Goal: Submit feedback/report problem

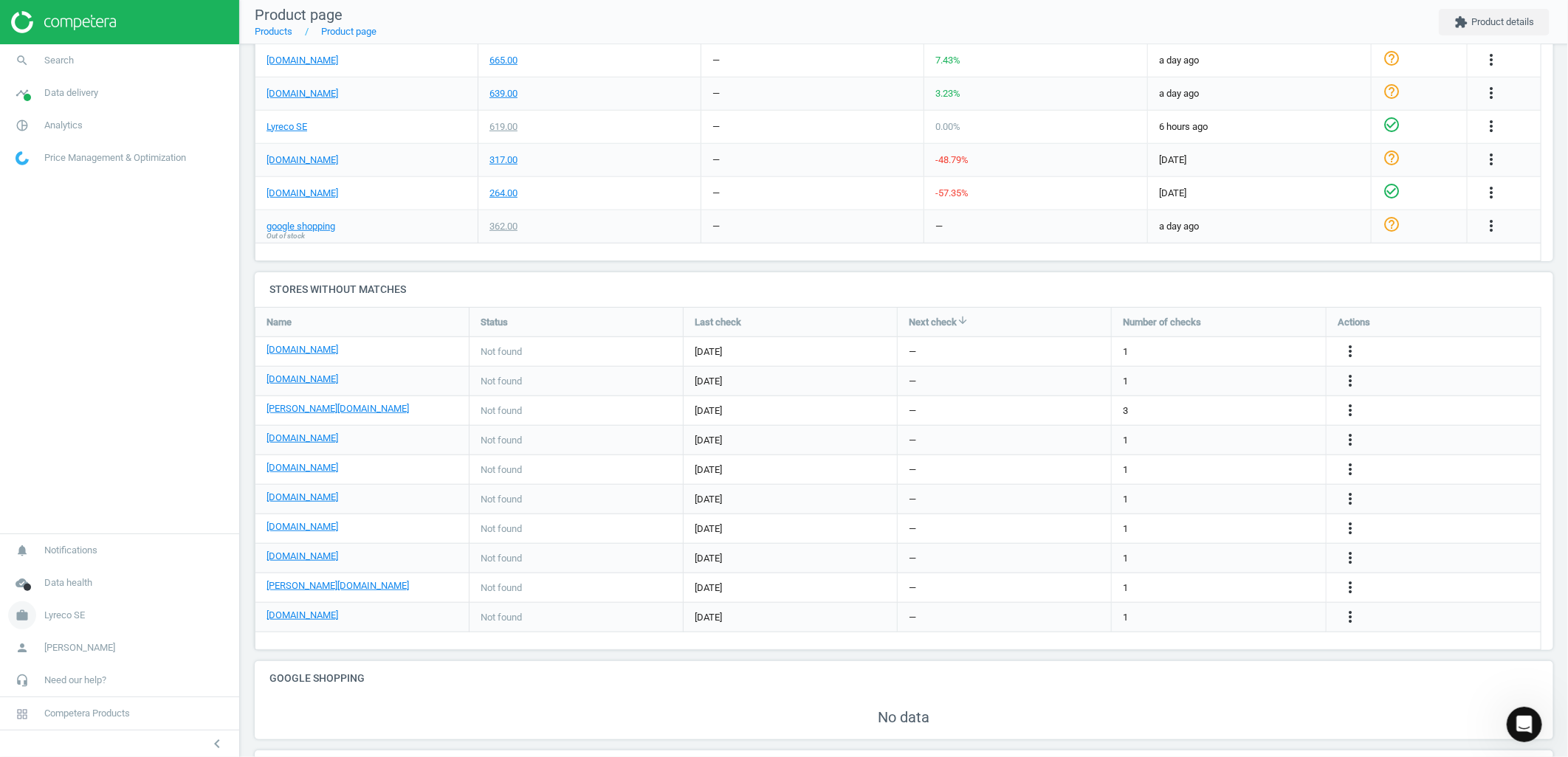
click at [36, 620] on span "work" at bounding box center [22, 615] width 44 height 32
click at [59, 573] on span "Switch campaign" at bounding box center [49, 571] width 65 height 12
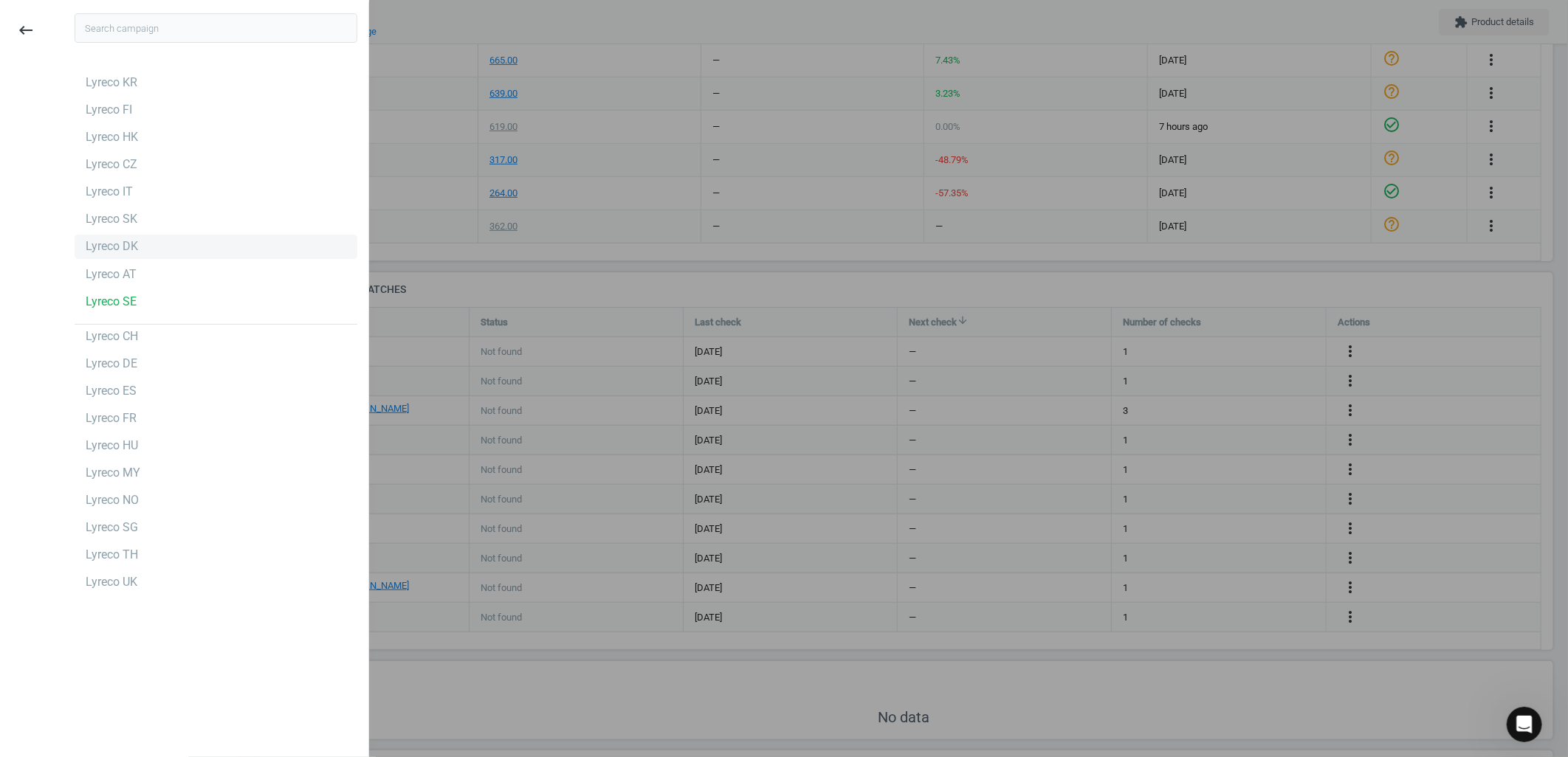
click at [133, 236] on div "Lyreco DK" at bounding box center [216, 246] width 283 height 24
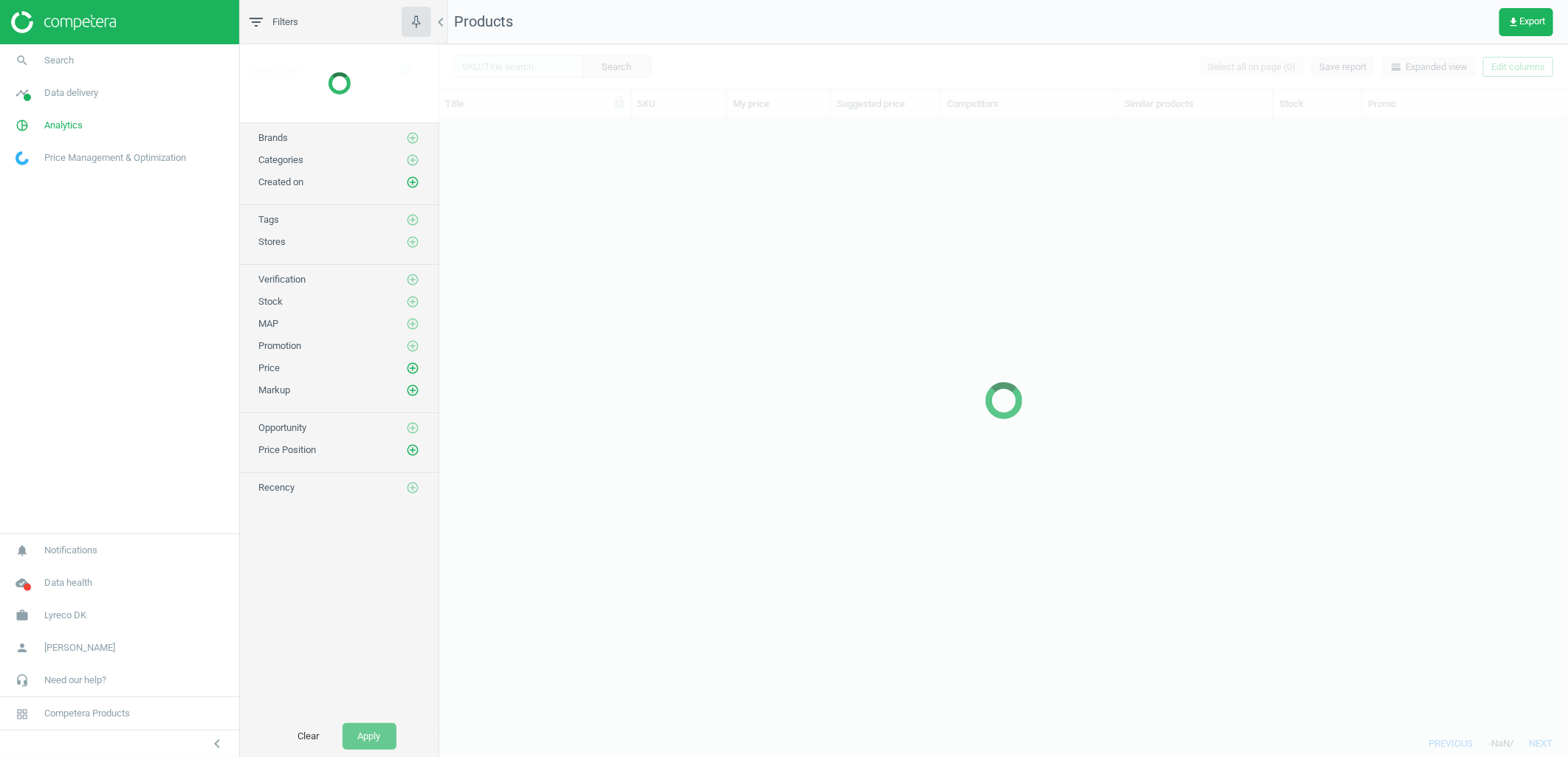
scroll to position [13, 12]
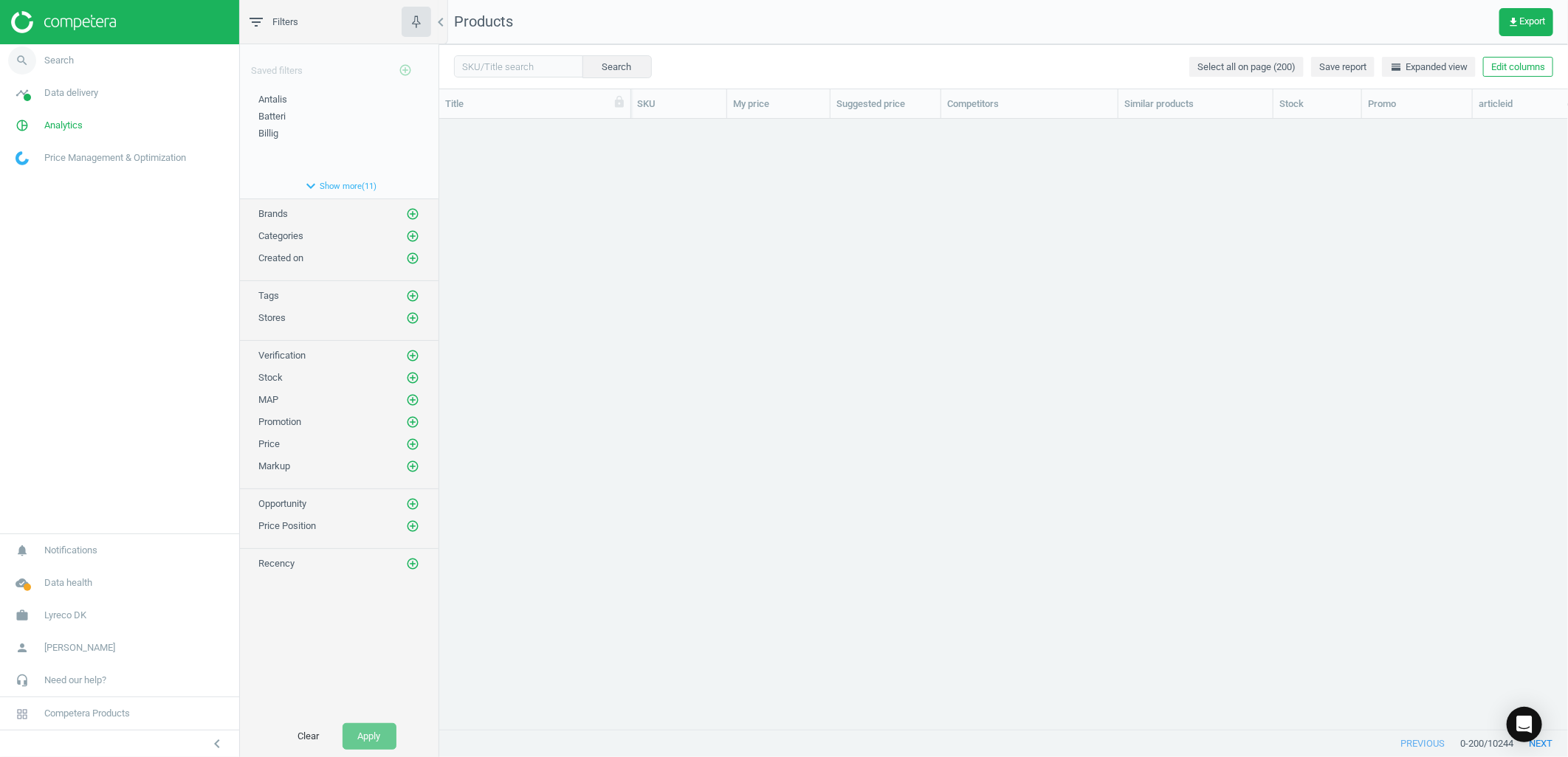
click at [176, 54] on link "search Search" at bounding box center [119, 60] width 239 height 32
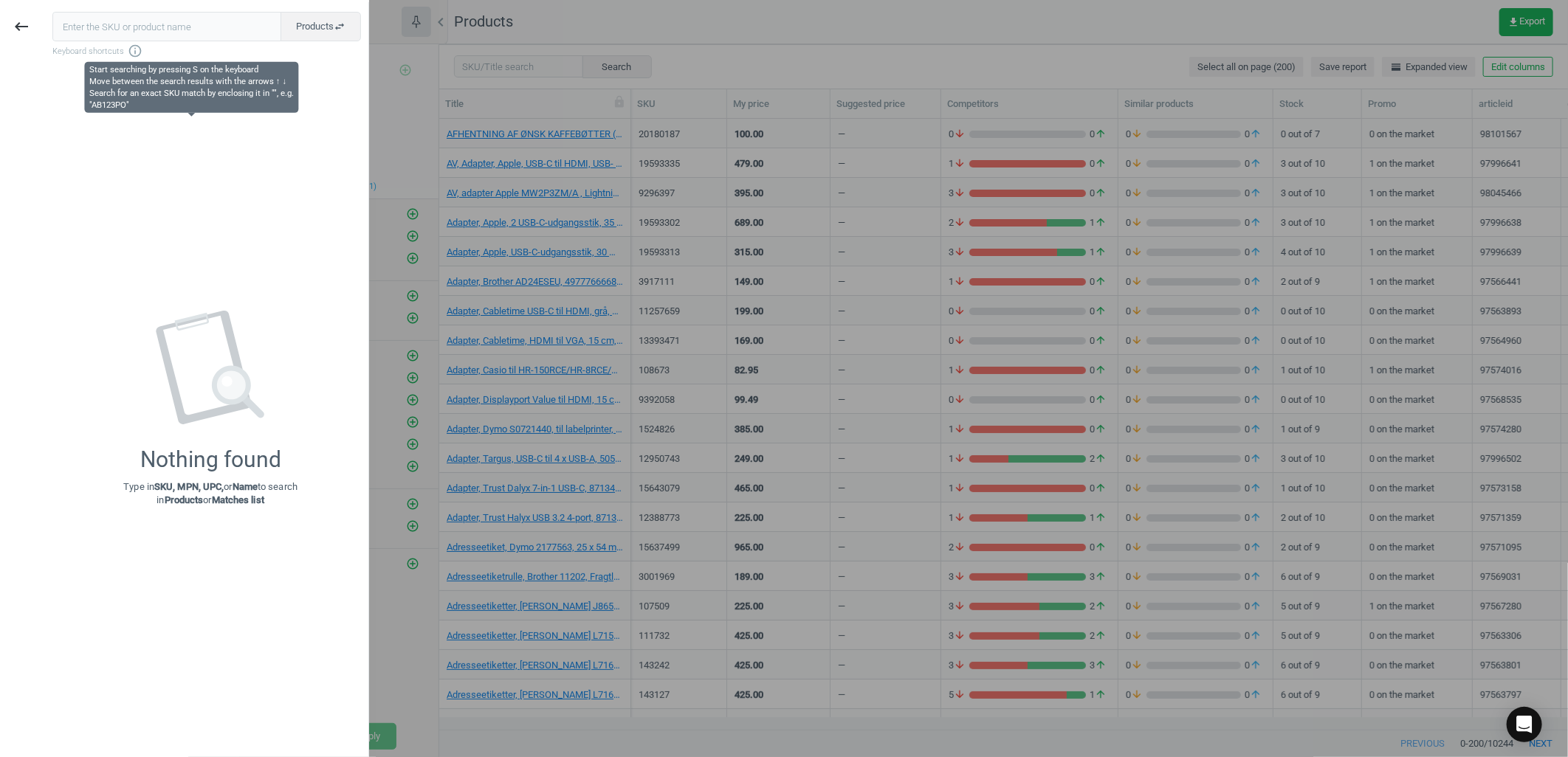
click at [91, 57] on span "Keyboard shortcuts info_outline" at bounding box center [207, 51] width 309 height 15
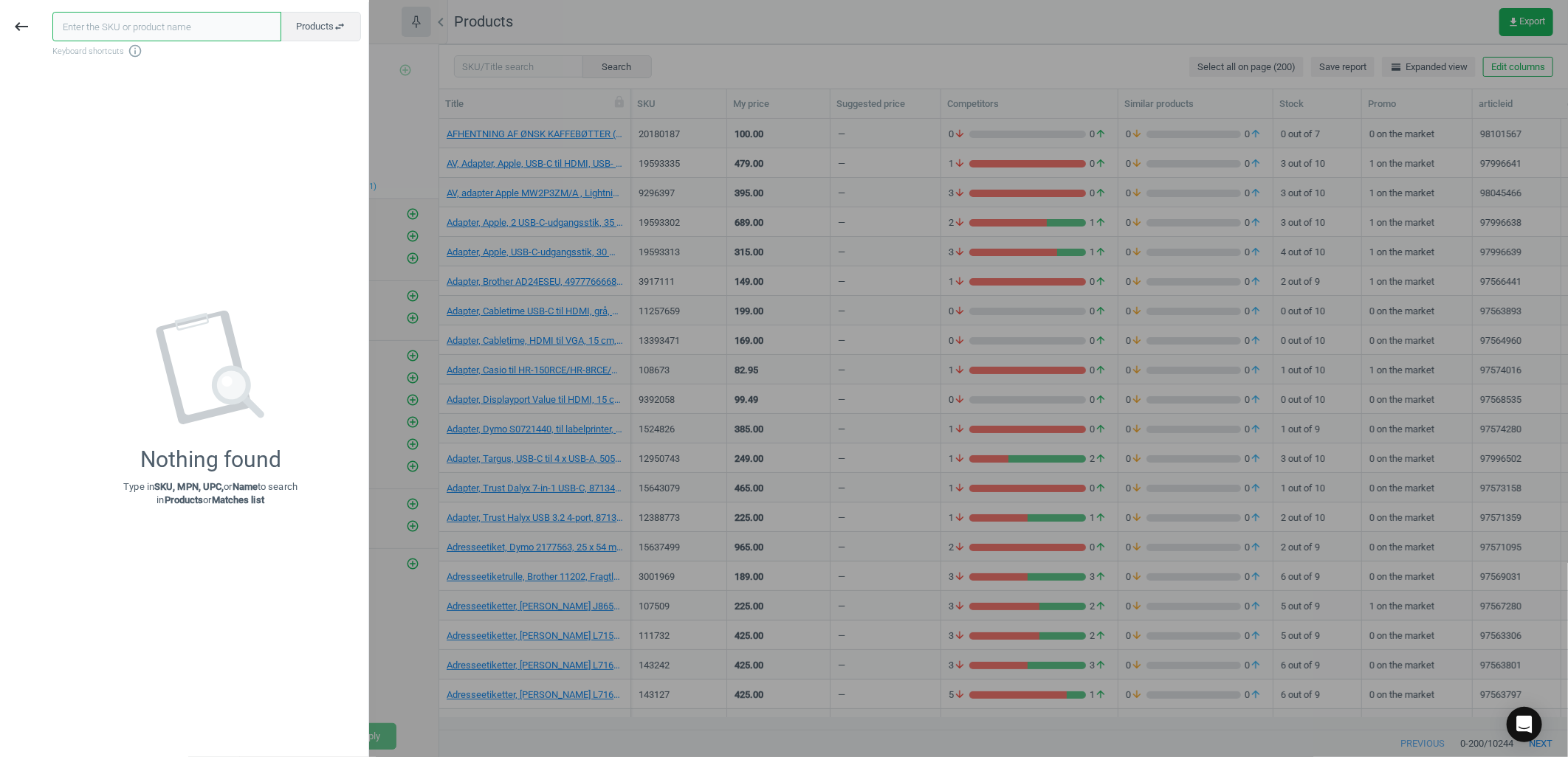
click at [111, 13] on input "text" at bounding box center [166, 27] width 229 height 29
paste input "1865152"
type input "1865152"
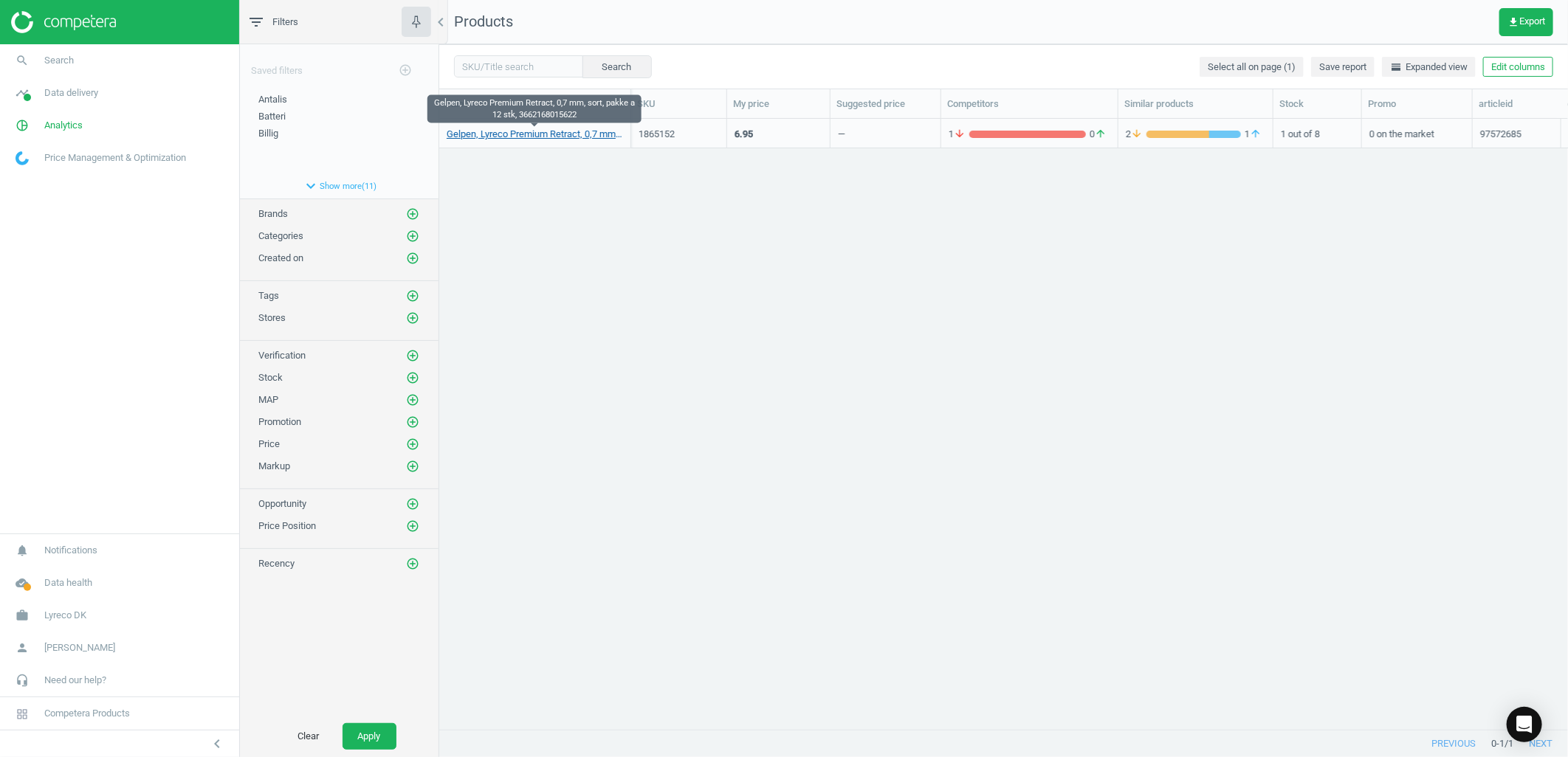
click at [512, 135] on link "Gelpen, Lyreco Premium Retract, 0,7 mm, sort, pakke a 12 stk, 3662168015622" at bounding box center [535, 134] width 176 height 13
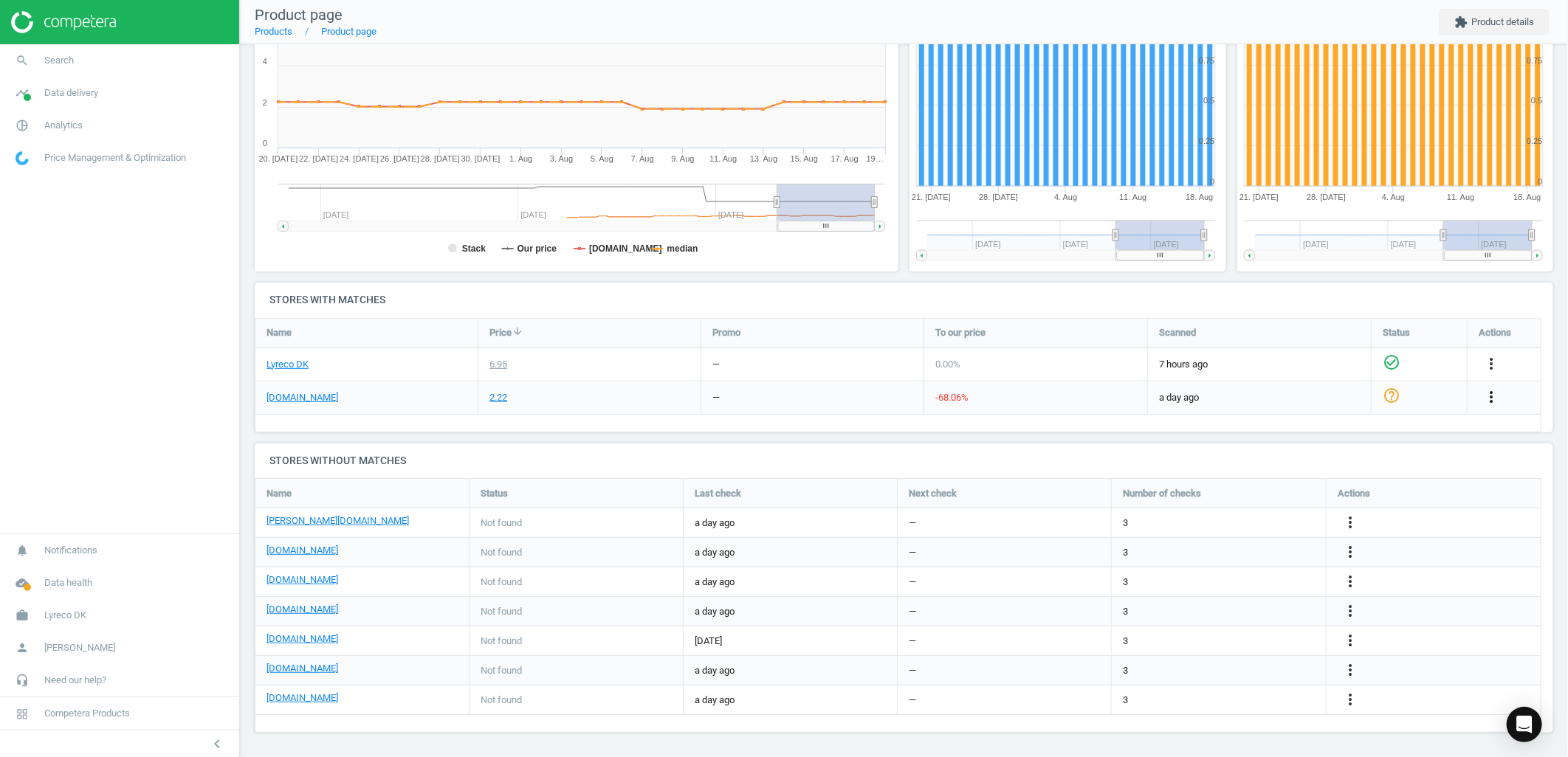
click at [1492, 400] on icon "more_vert" at bounding box center [1491, 396] width 17 height 17
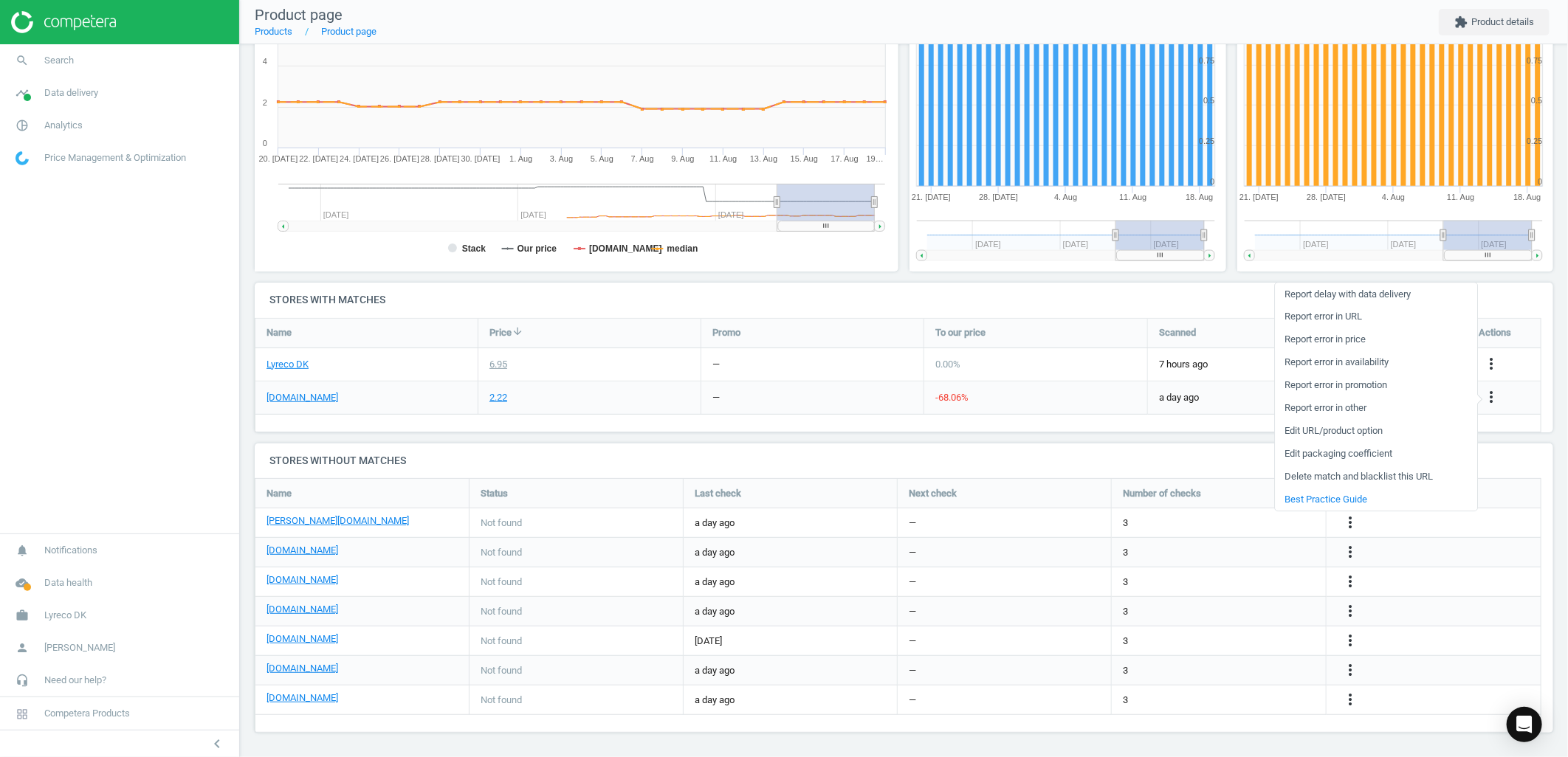
click at [1326, 337] on link "Report error in price" at bounding box center [1376, 339] width 202 height 23
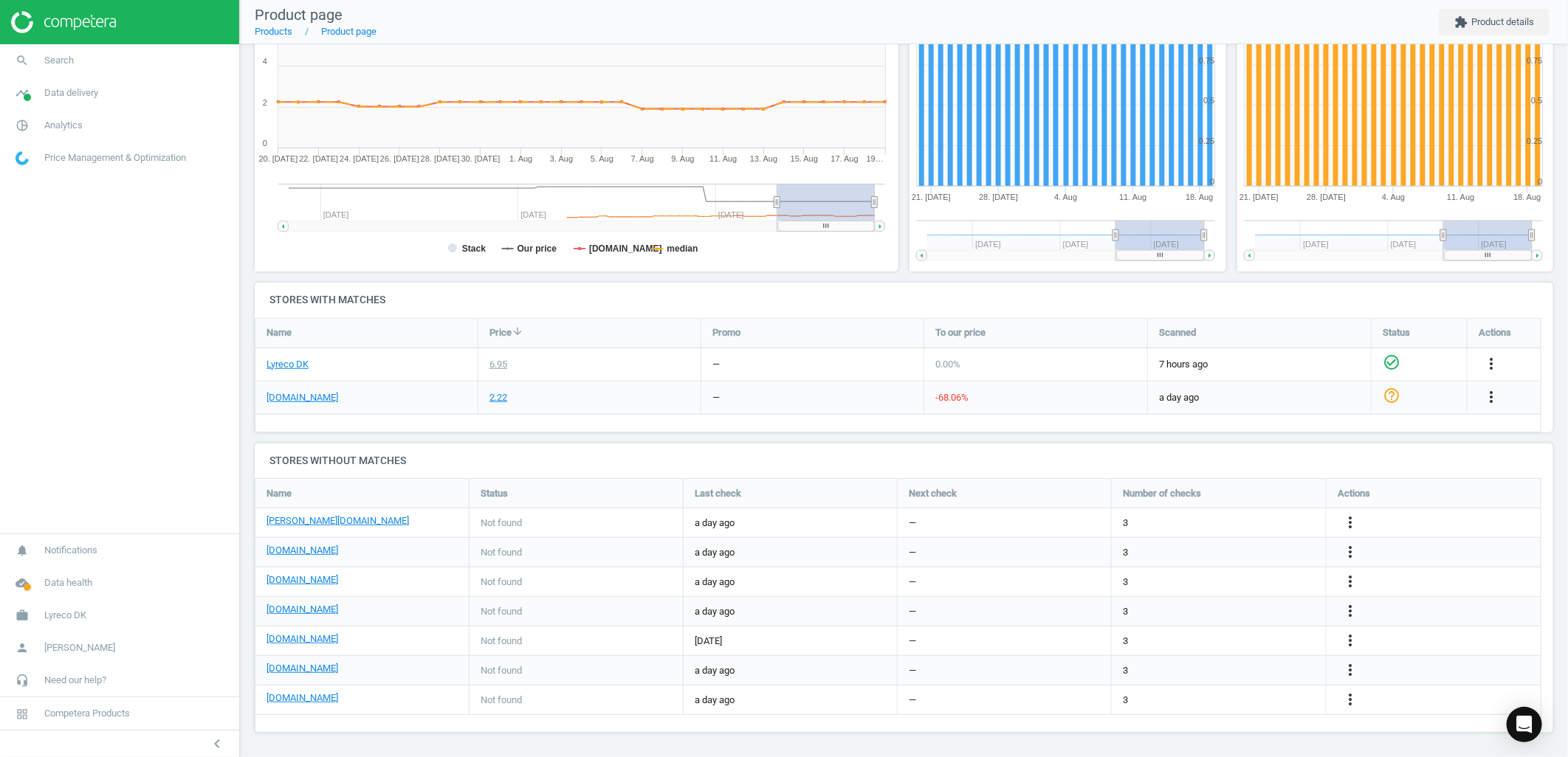
click at [77, 17] on img at bounding box center [63, 22] width 105 height 22
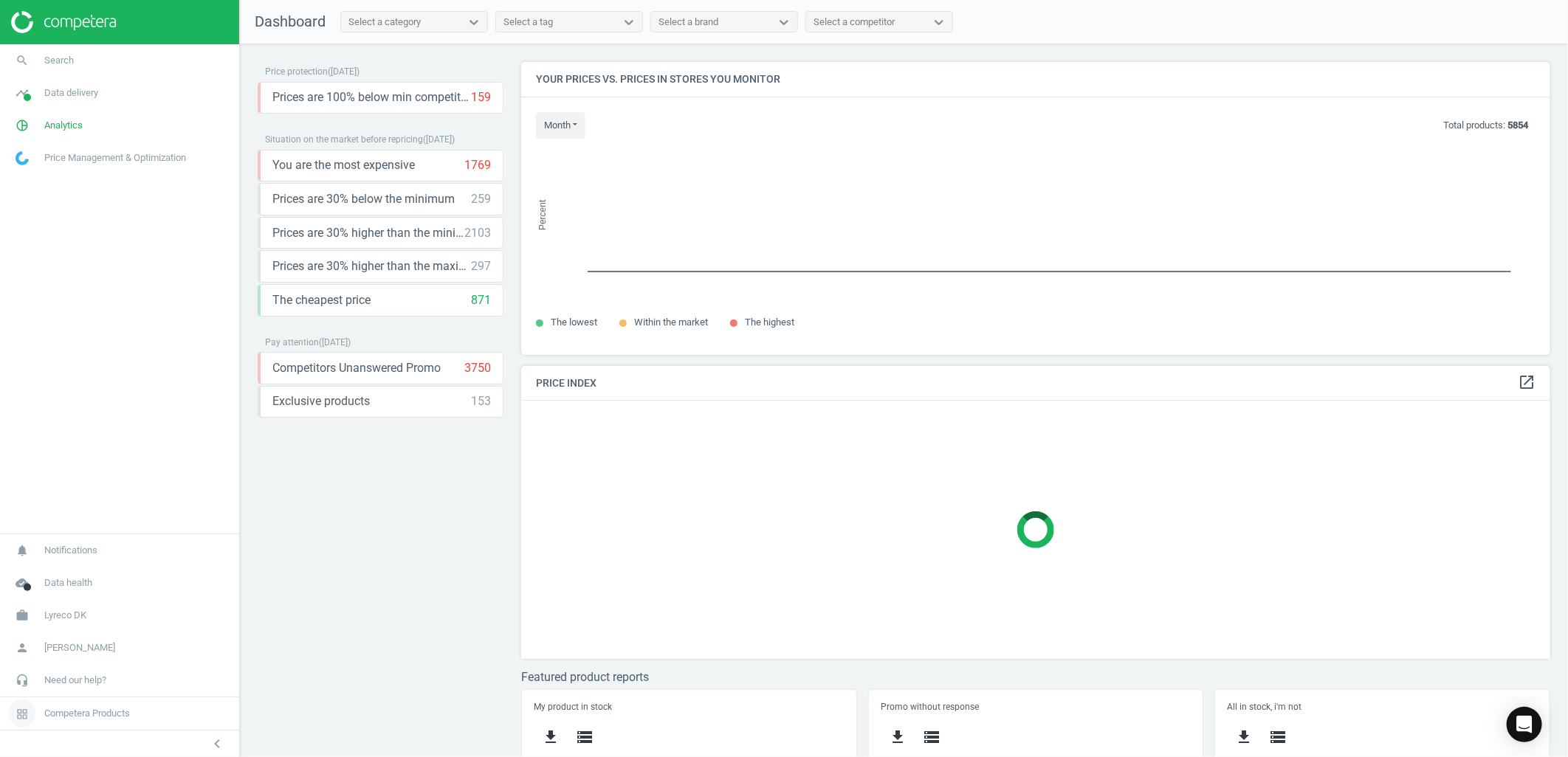
scroll to position [319, 1043]
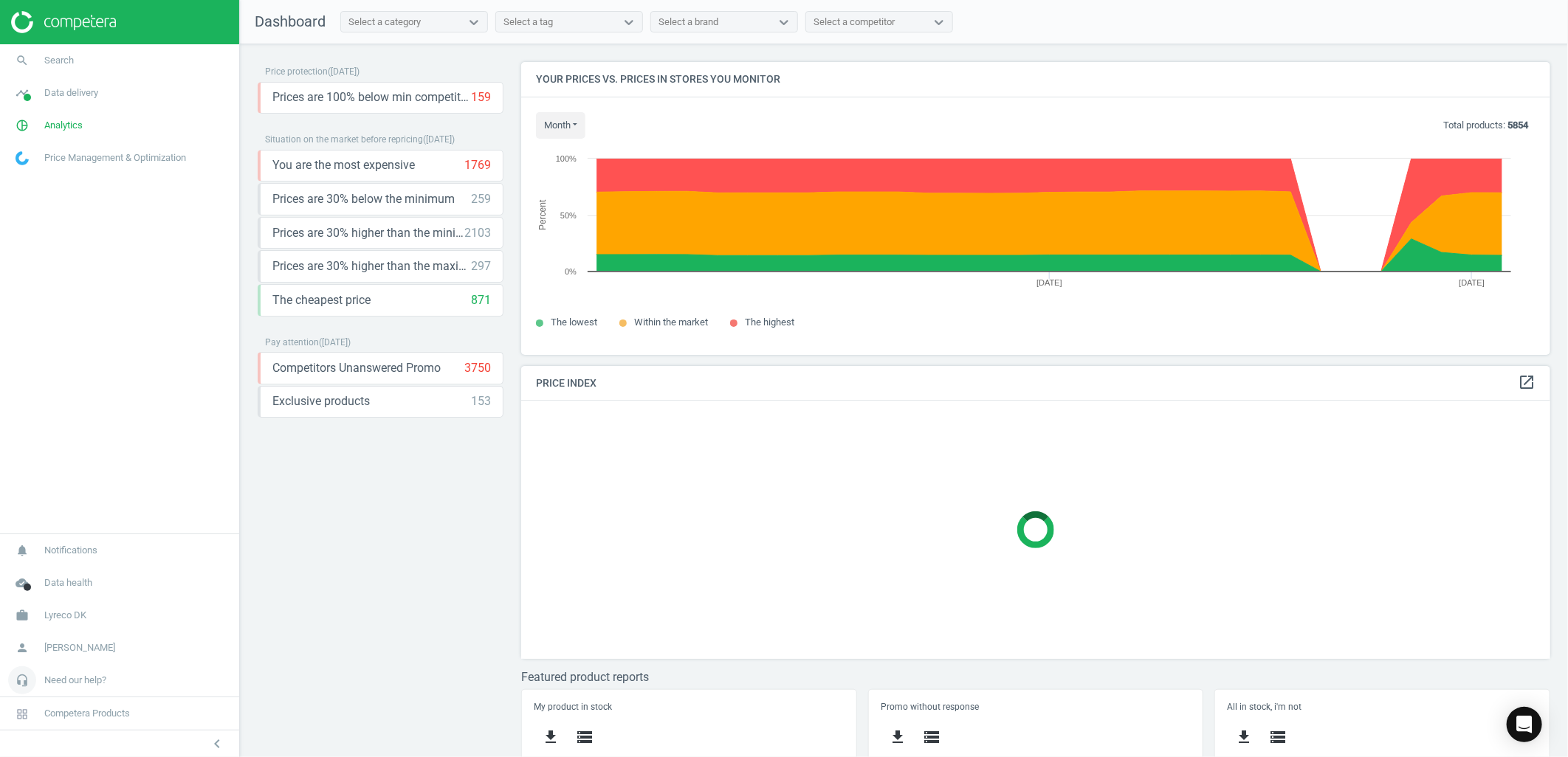
click at [69, 681] on span "Need our help?" at bounding box center [74, 680] width 62 height 13
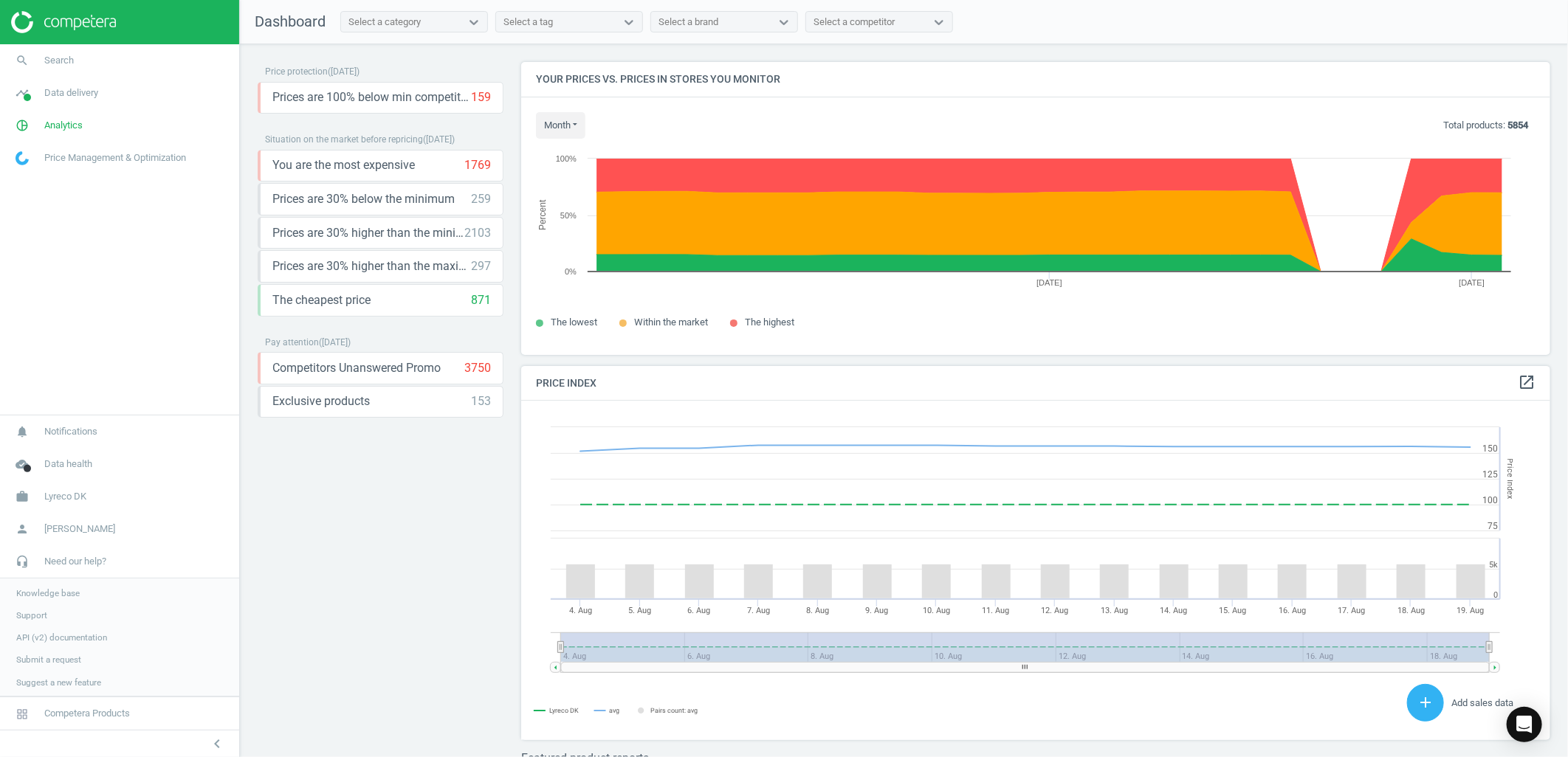
scroll to position [366, 1043]
click at [50, 588] on span "Knowledge base" at bounding box center [48, 592] width 63 height 12
